Goal: Information Seeking & Learning: Find specific page/section

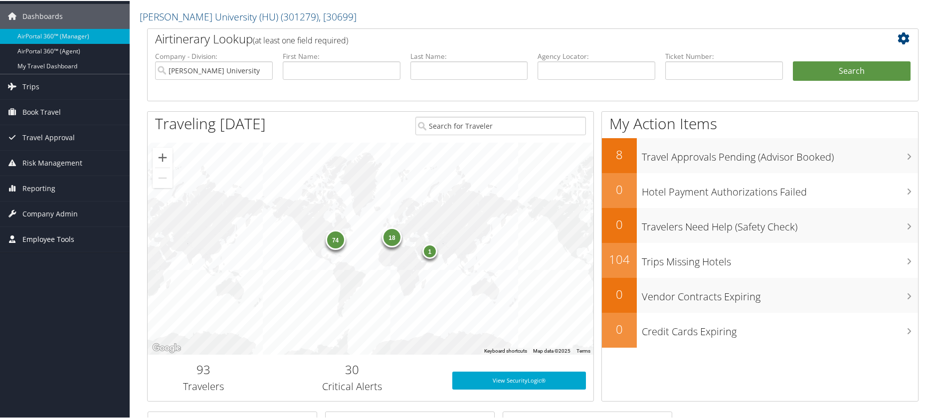
scroll to position [50, 0]
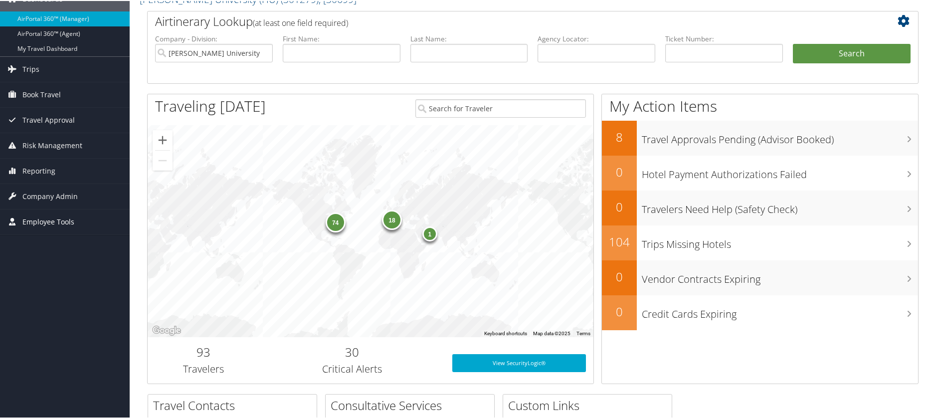
click at [55, 222] on span "Employee Tools" at bounding box center [48, 220] width 52 height 25
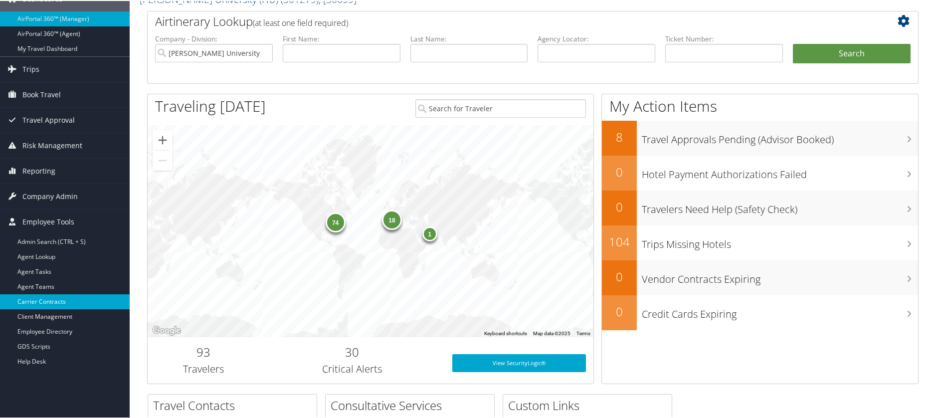
click at [60, 298] on link "Carrier Contracts" at bounding box center [65, 300] width 130 height 15
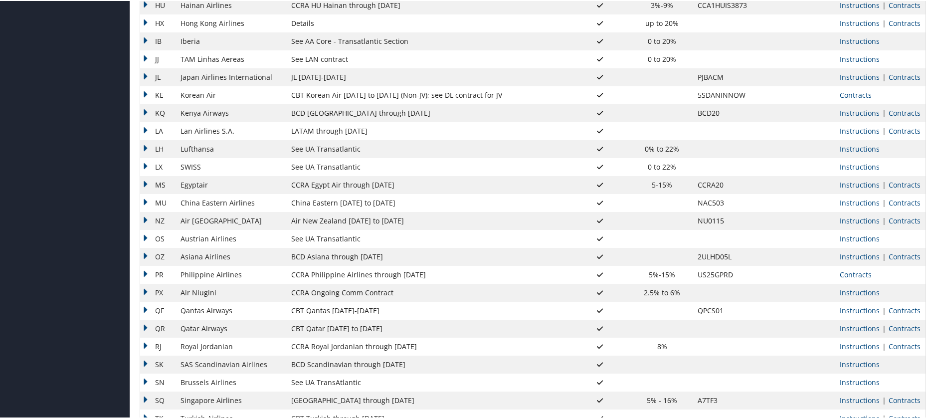
scroll to position [747, 0]
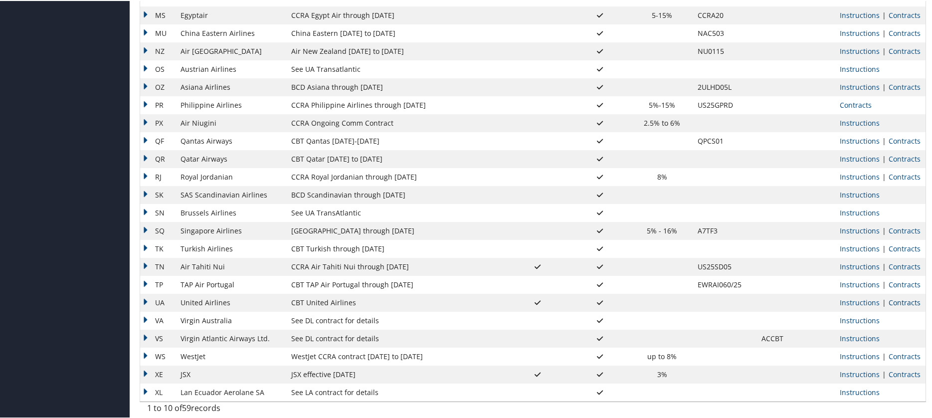
click at [906, 302] on link "Contracts" at bounding box center [905, 301] width 32 height 9
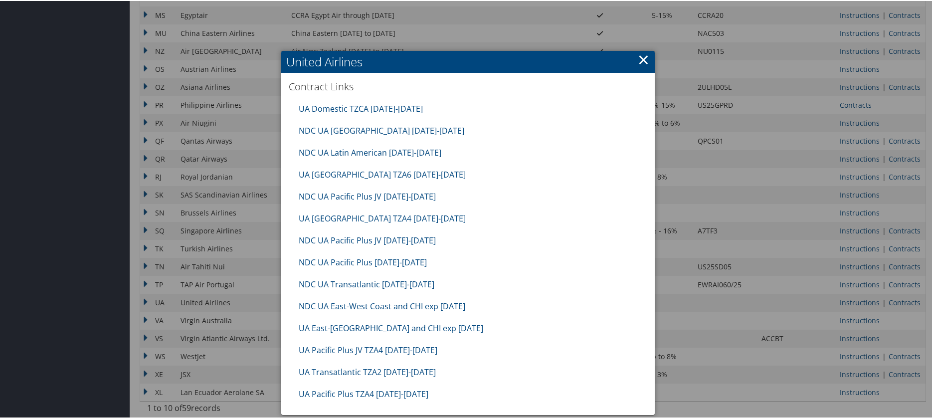
click at [638, 57] on link "×" at bounding box center [643, 58] width 11 height 20
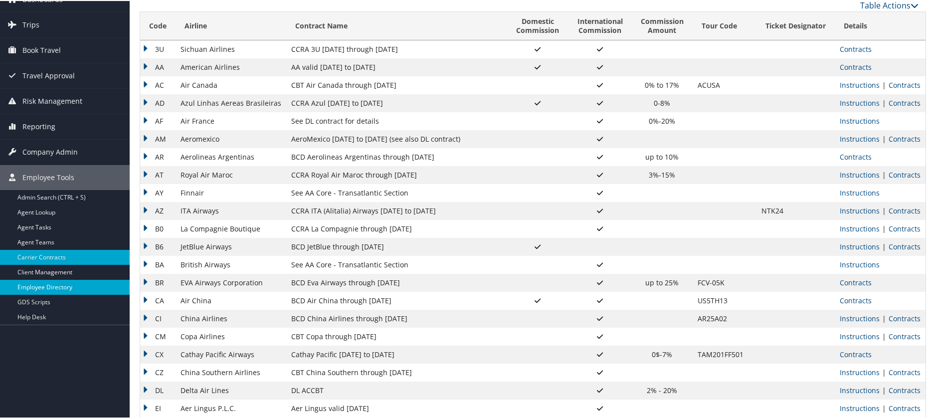
scroll to position [0, 0]
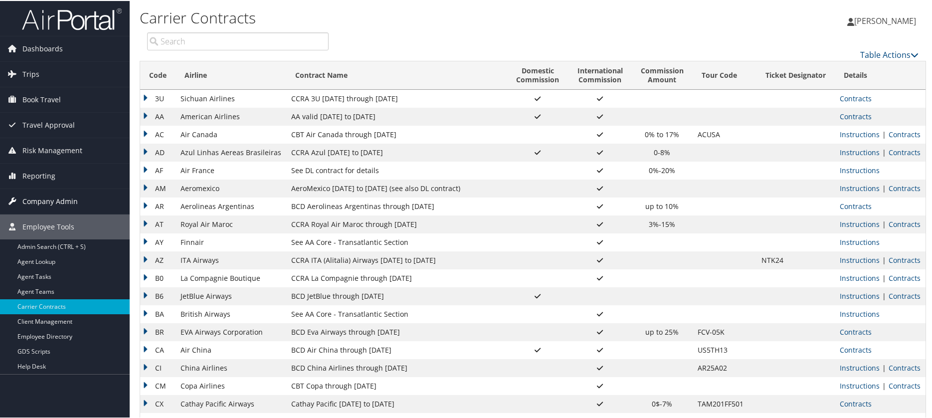
click at [51, 202] on span "Company Admin" at bounding box center [49, 200] width 55 height 25
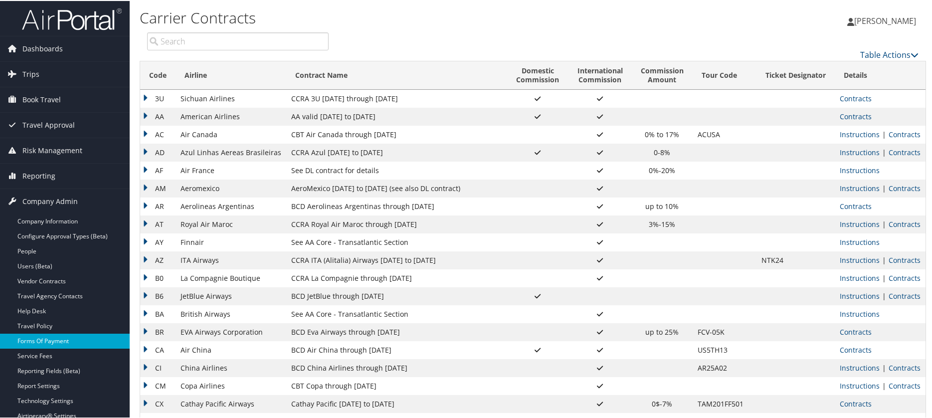
scroll to position [50, 0]
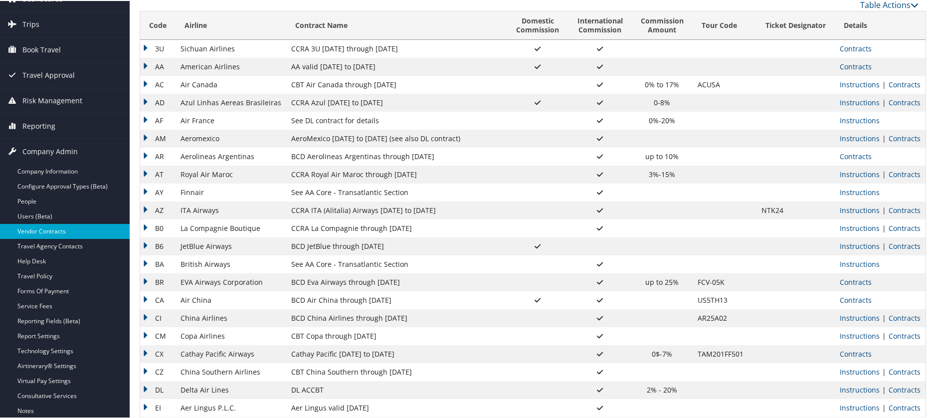
click at [62, 232] on link "Vendor Contracts" at bounding box center [65, 230] width 130 height 15
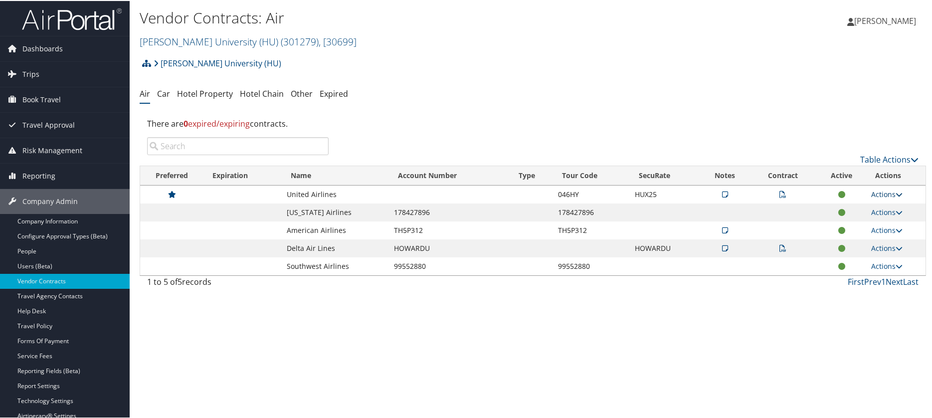
click at [875, 196] on link "Actions" at bounding box center [886, 192] width 31 height 9
click at [874, 225] on link "View Contracts" at bounding box center [863, 224] width 66 height 17
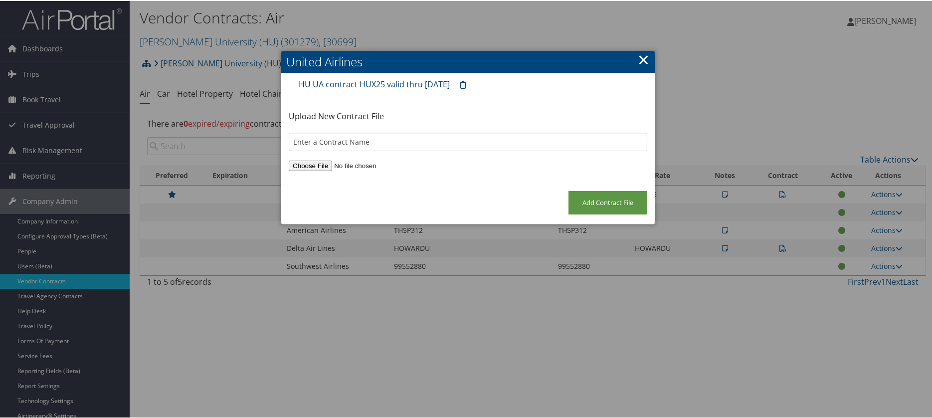
click at [388, 86] on link "HU UA contract HUX25 valid thru 31Aug2027" at bounding box center [374, 83] width 151 height 11
click at [640, 56] on link "×" at bounding box center [643, 58] width 11 height 20
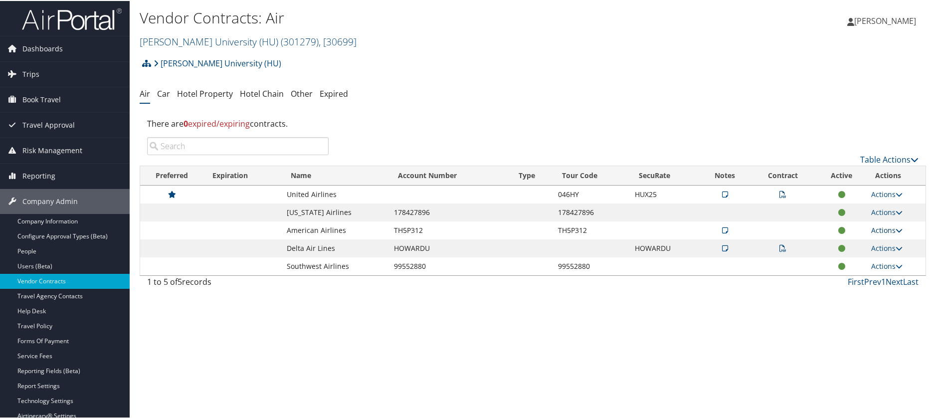
click at [887, 231] on link "Actions" at bounding box center [886, 228] width 31 height 9
click at [873, 260] on link "View Contracts" at bounding box center [863, 260] width 66 height 17
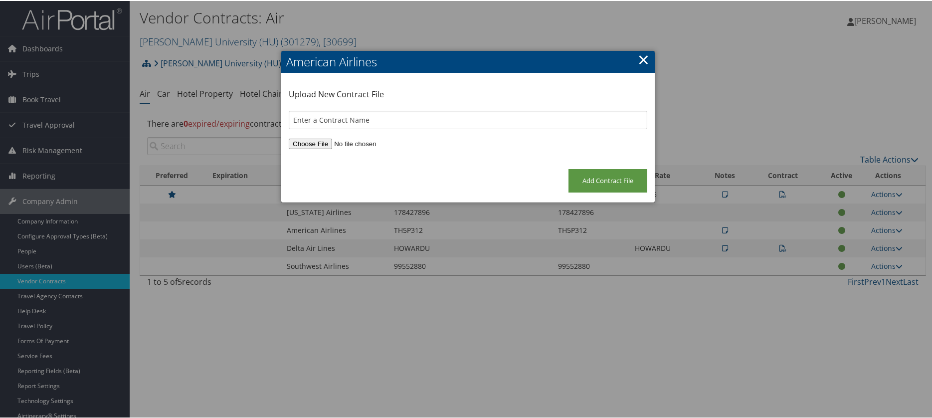
click at [643, 62] on link "×" at bounding box center [643, 58] width 11 height 20
